Goal: Information Seeking & Learning: Learn about a topic

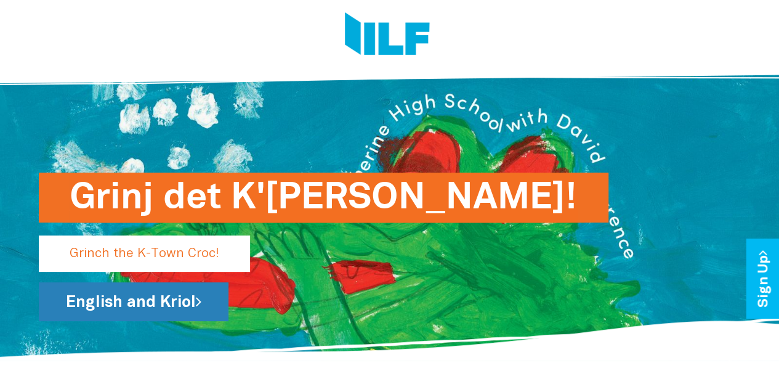
click at [158, 304] on link "English and Kriol" at bounding box center [134, 301] width 190 height 39
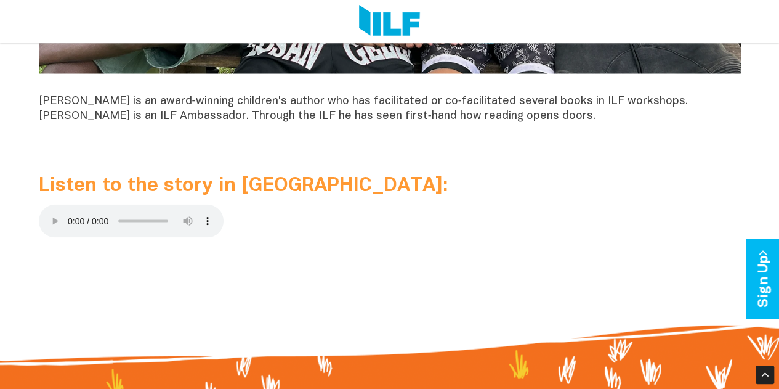
scroll to position [1180, 0]
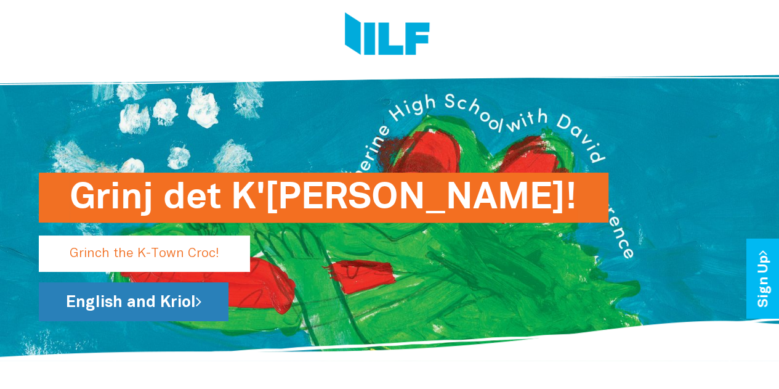
click at [182, 299] on link "English and Kriol" at bounding box center [134, 301] width 190 height 39
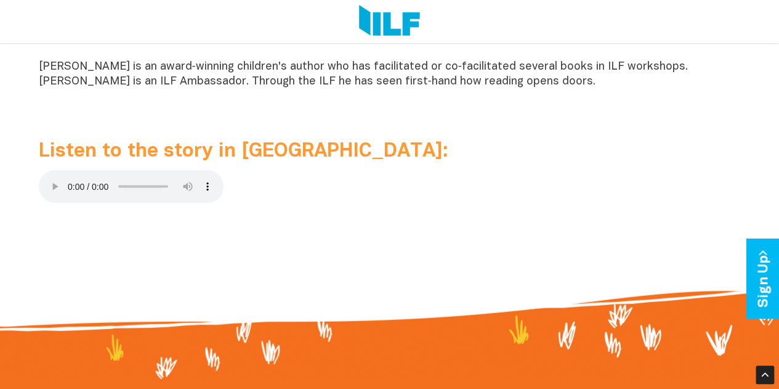
scroll to position [1191, 0]
